Goal: Task Accomplishment & Management: Manage account settings

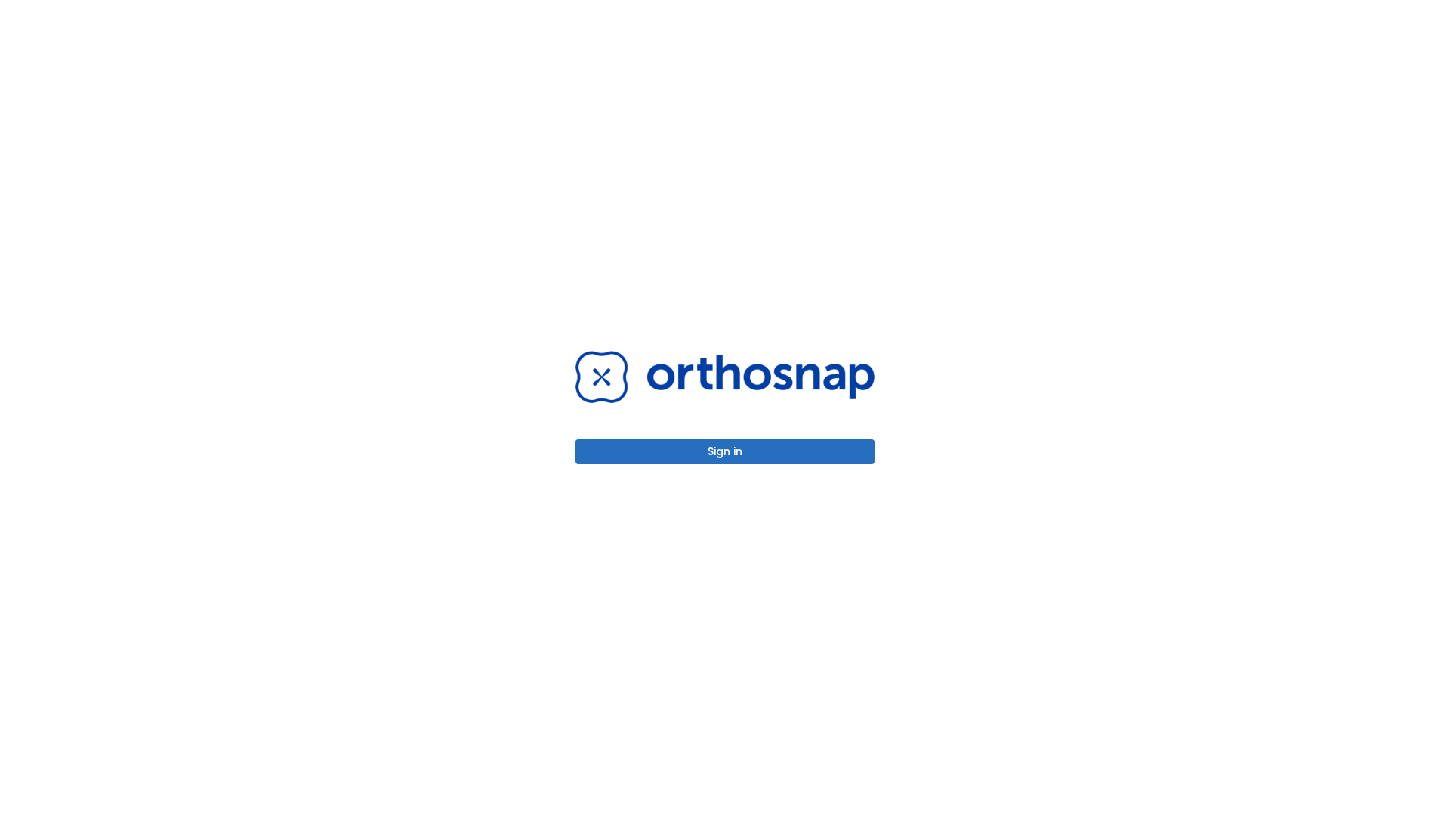
click at [725, 452] on button "Sign in" at bounding box center [724, 451] width 299 height 25
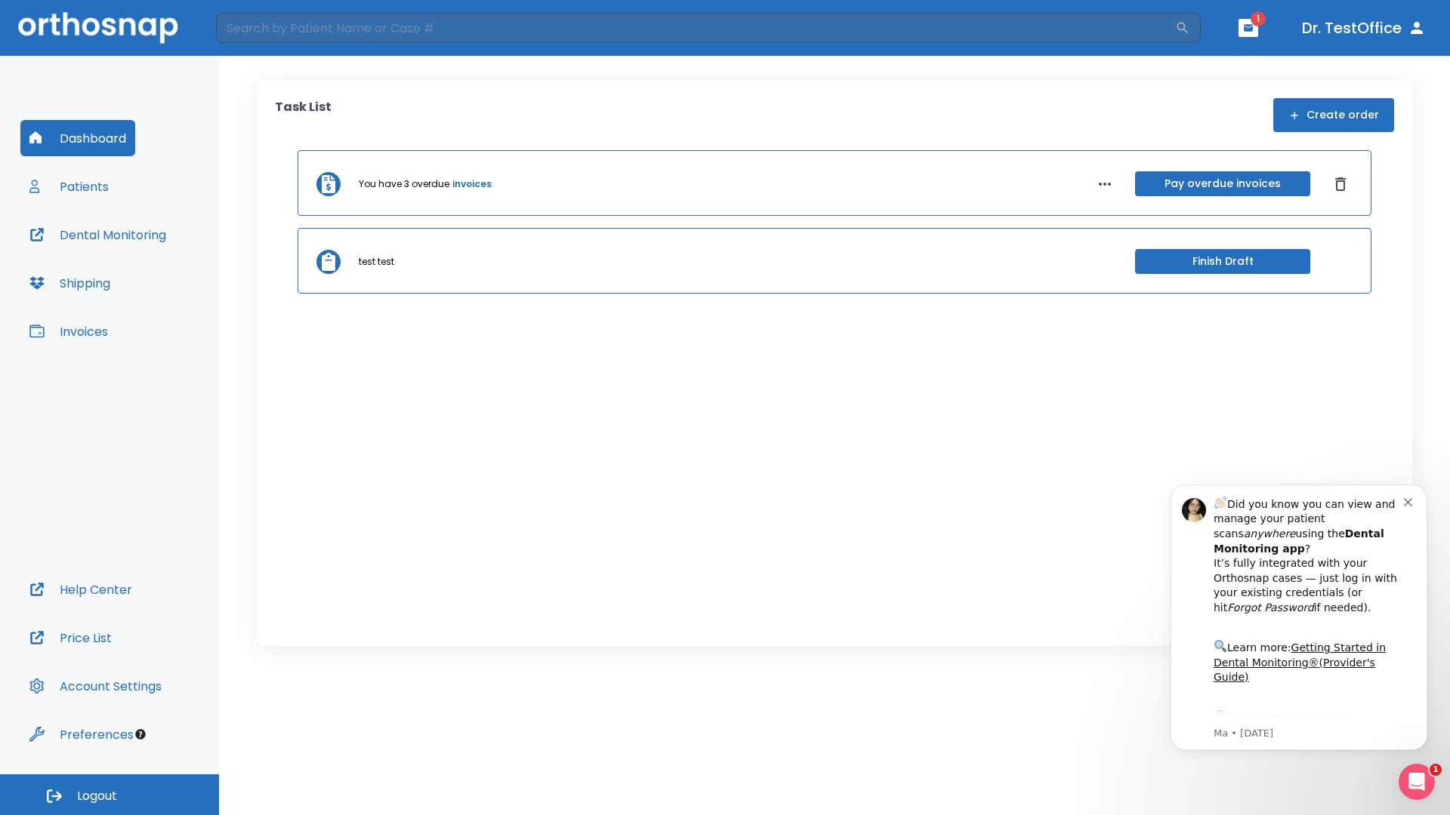
click at [109, 795] on span "Logout" at bounding box center [97, 796] width 40 height 17
